Goal: Task Accomplishment & Management: Use online tool/utility

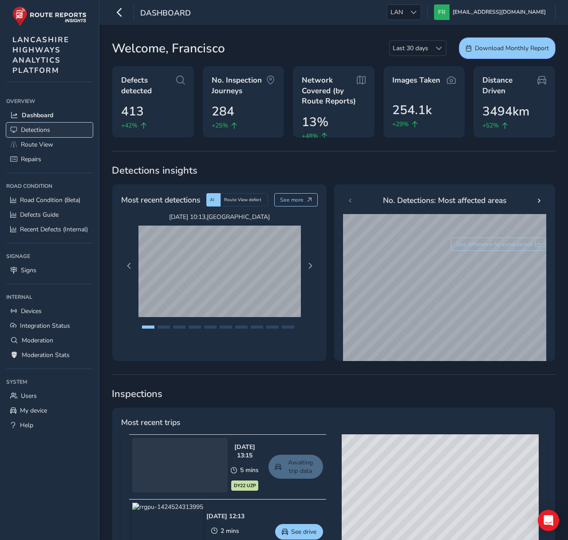
click at [64, 123] on link "Detections" at bounding box center [49, 130] width 87 height 15
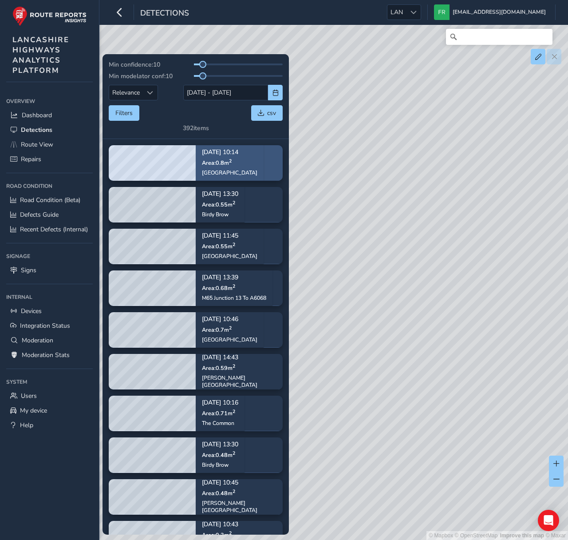
click at [230, 169] on div "[GEOGRAPHIC_DATA]" at bounding box center [230, 172] width 56 height 7
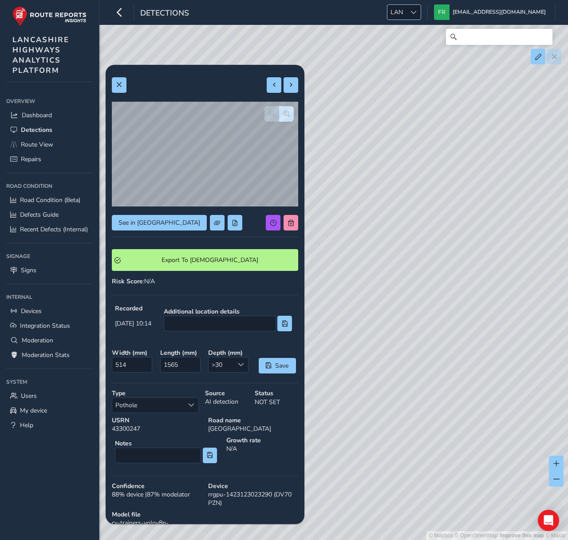
click at [406, 16] on span "LAN" at bounding box center [397, 12] width 19 height 15
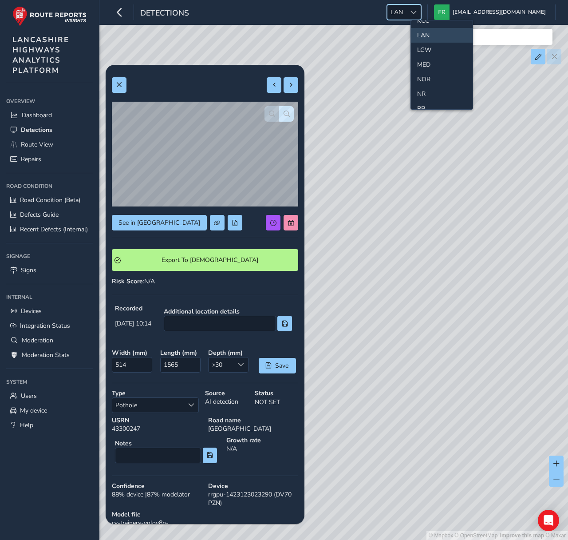
scroll to position [242, 0]
click at [429, 72] on li "MED" at bounding box center [442, 67] width 62 height 15
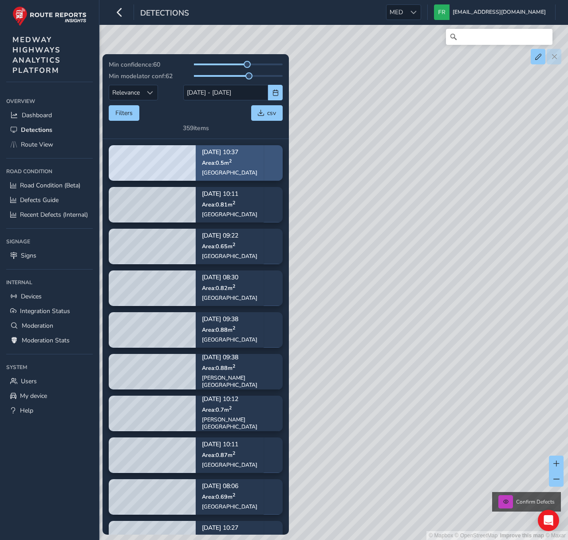
click at [249, 161] on p "Area: 0.5 m 2" at bounding box center [230, 162] width 56 height 7
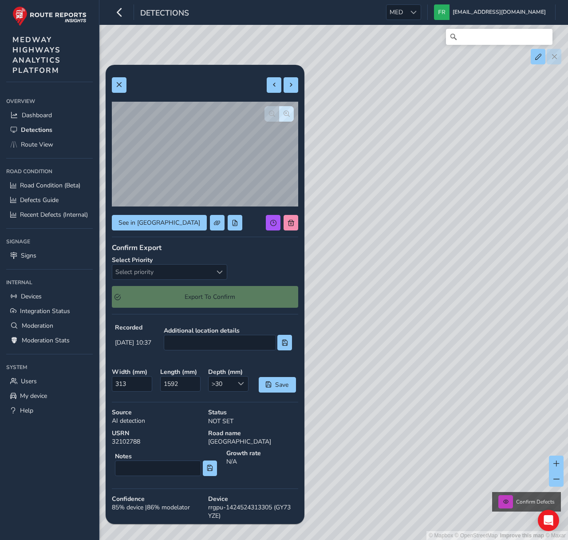
scroll to position [2, 0]
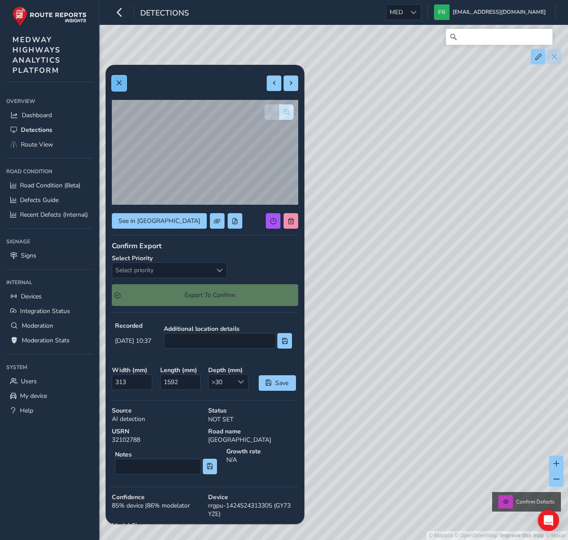
click at [115, 80] on button at bounding box center [119, 84] width 15 height 16
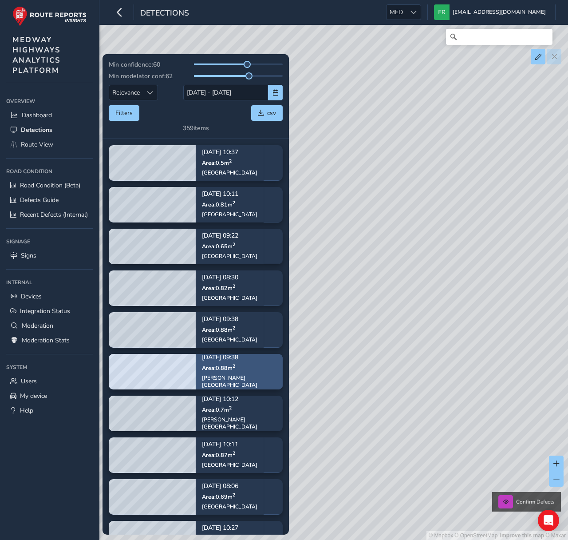
click at [215, 361] on p "[DATE] 09:38" at bounding box center [239, 357] width 75 height 6
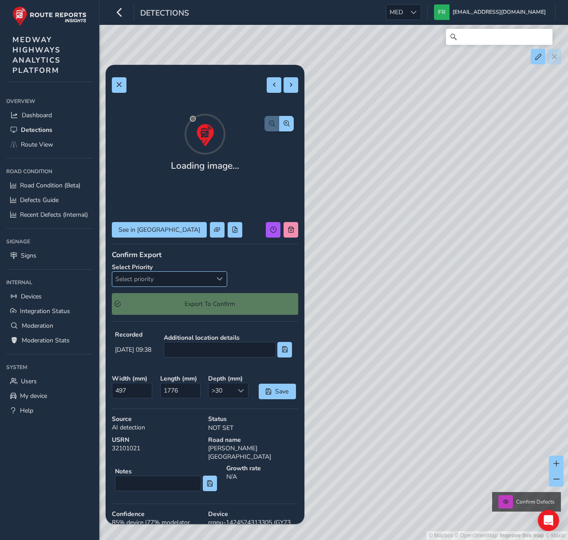
click at [194, 274] on span "Select priority" at bounding box center [162, 279] width 100 height 15
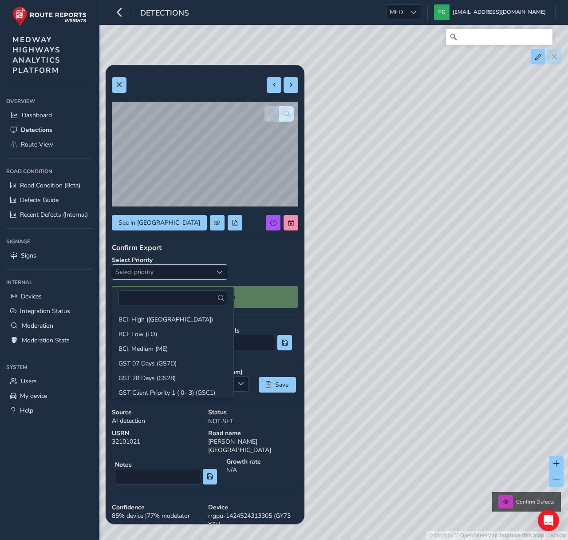
click at [194, 274] on span "Select priority" at bounding box center [162, 272] width 100 height 15
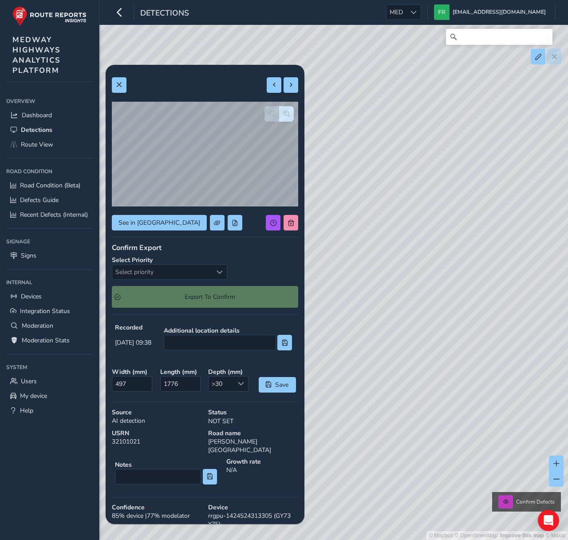
click at [183, 330] on div "Additional location details" at bounding box center [228, 338] width 135 height 30
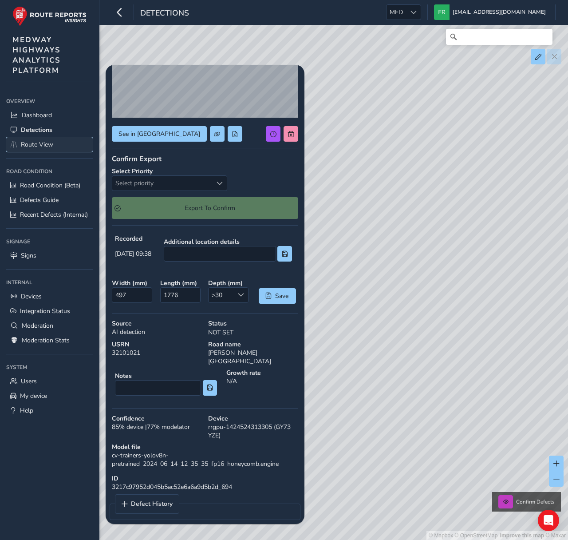
click at [45, 139] on link "Route View" at bounding box center [49, 144] width 87 height 15
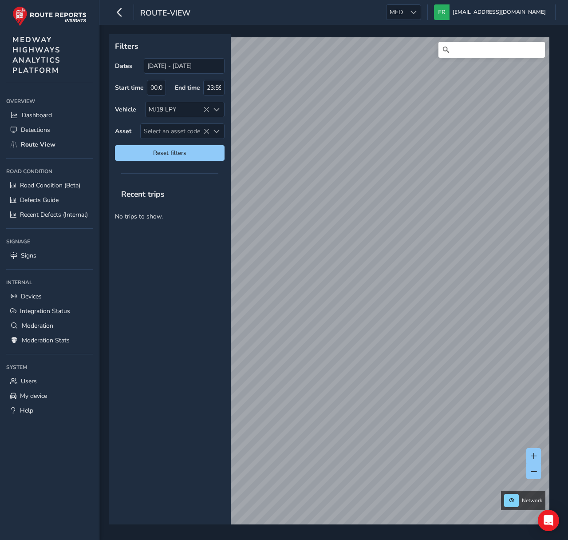
click at [209, 112] on icon at bounding box center [206, 110] width 6 height 6
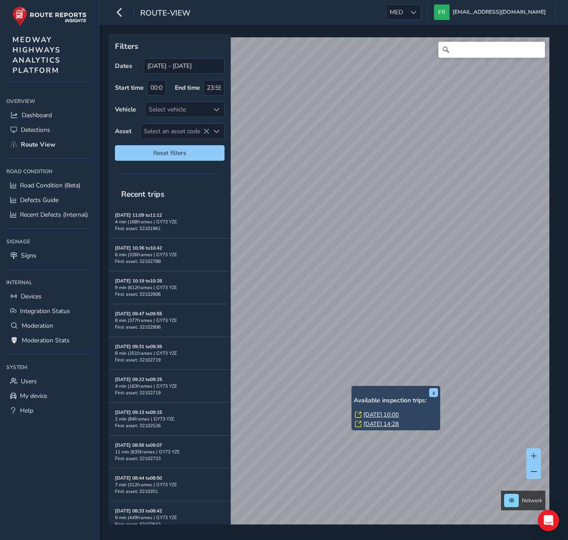
click at [369, 417] on link "[DATE] 10:00" at bounding box center [382, 415] width 36 height 8
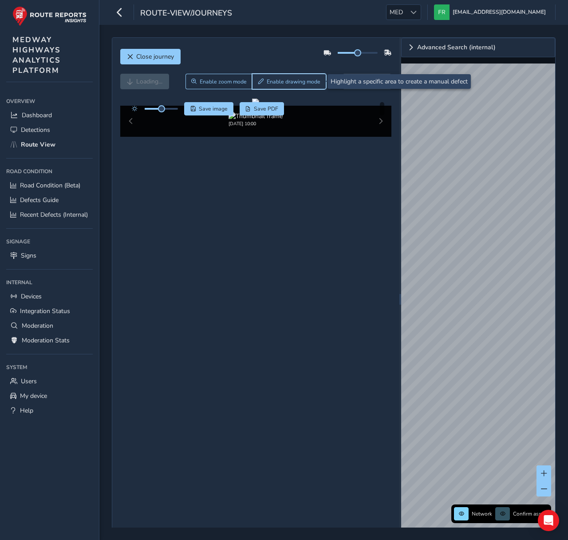
click at [294, 83] on span "Enable drawing mode" at bounding box center [294, 81] width 54 height 7
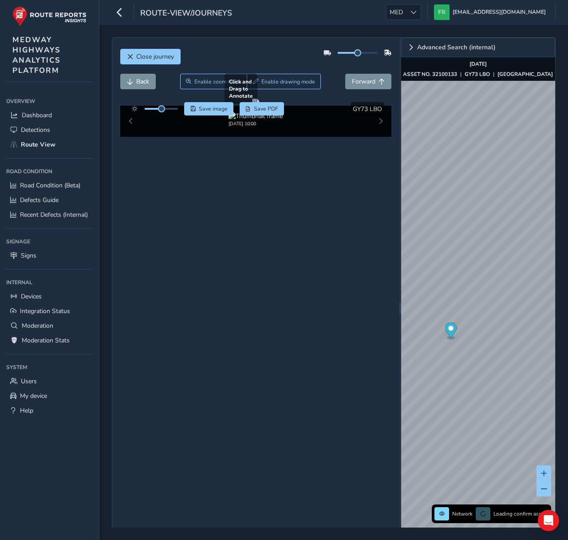
drag, startPoint x: 270, startPoint y: 164, endPoint x: 318, endPoint y: 204, distance: 61.8
click at [259, 106] on div at bounding box center [255, 102] width 7 height 7
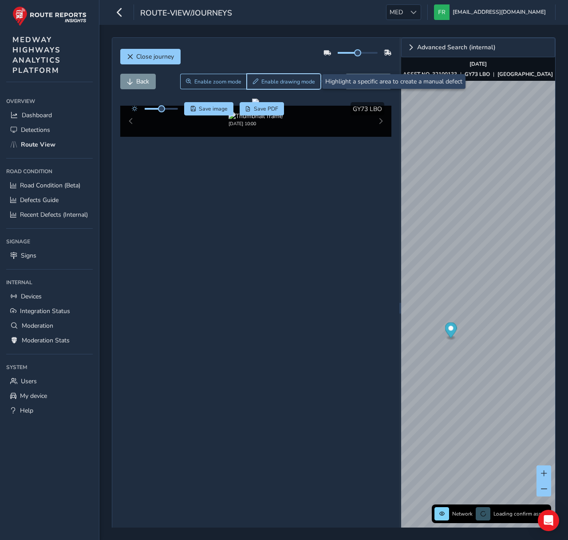
click at [269, 76] on button "Enable drawing mode" at bounding box center [284, 82] width 74 height 16
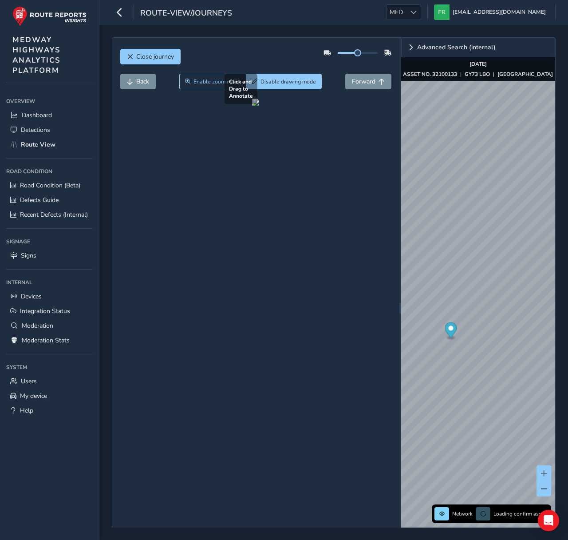
click at [259, 106] on div at bounding box center [255, 102] width 7 height 7
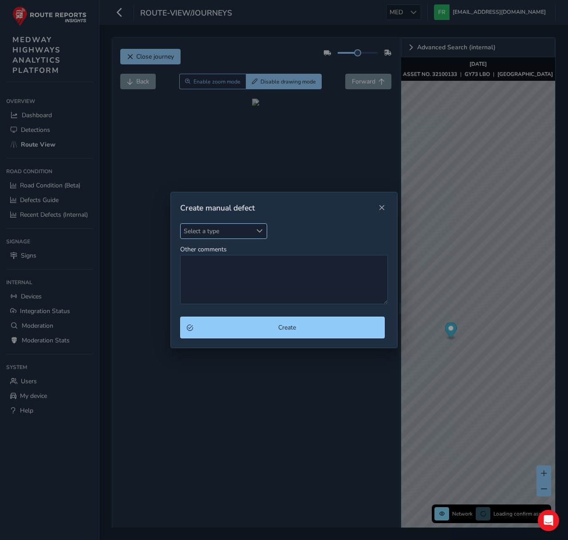
click at [262, 229] on span "Select a type" at bounding box center [260, 231] width 6 height 6
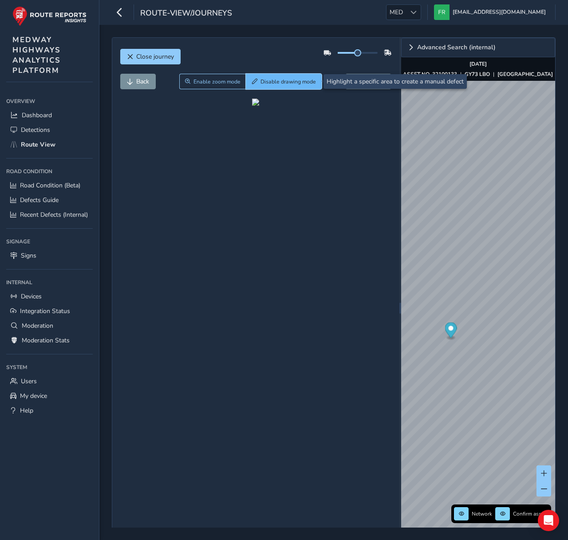
click at [287, 83] on span "Disable drawing mode" at bounding box center [289, 81] width 56 height 7
